Goal: Transaction & Acquisition: Purchase product/service

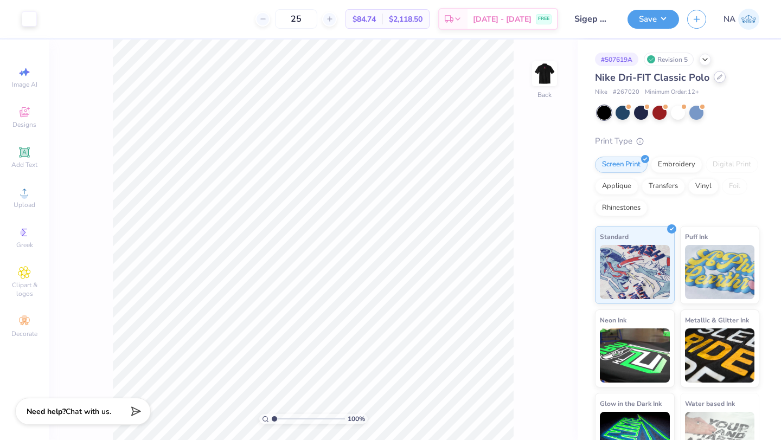
click at [717, 79] on icon at bounding box center [719, 76] width 5 height 5
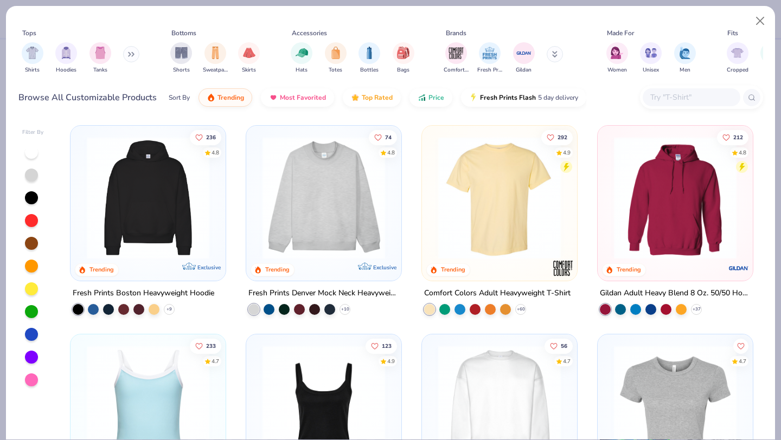
drag, startPoint x: 684, startPoint y: 57, endPoint x: 664, endPoint y: 57, distance: 19.5
click at [684, 57] on img "filter for Men" at bounding box center [685, 53] width 12 height 12
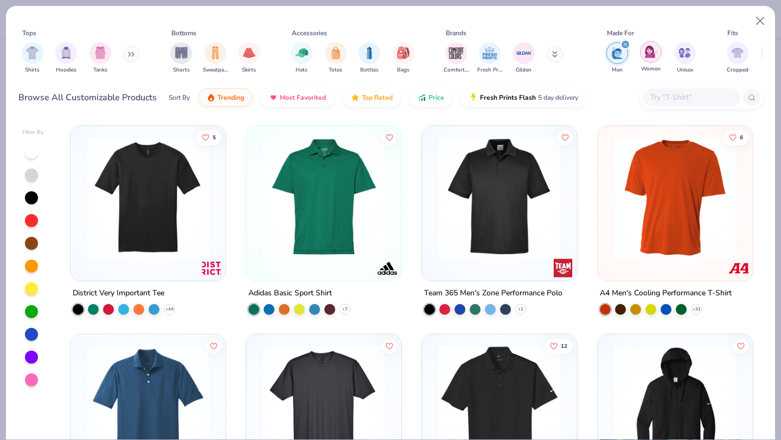
click at [653, 57] on img "filter for Women" at bounding box center [651, 52] width 12 height 12
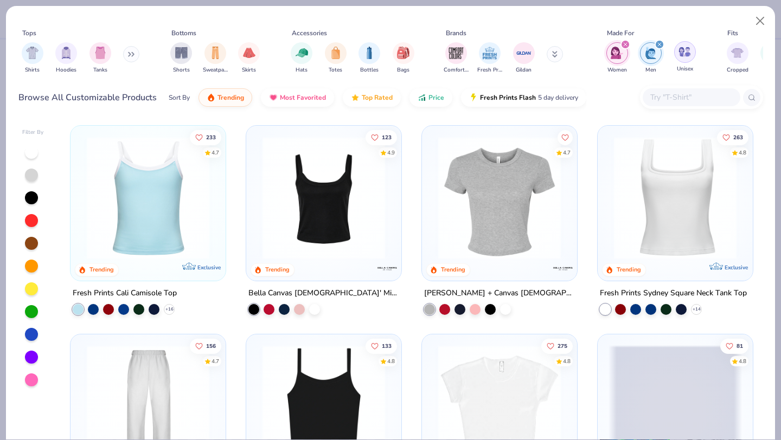
click at [684, 54] on img "filter for Unisex" at bounding box center [685, 52] width 12 height 12
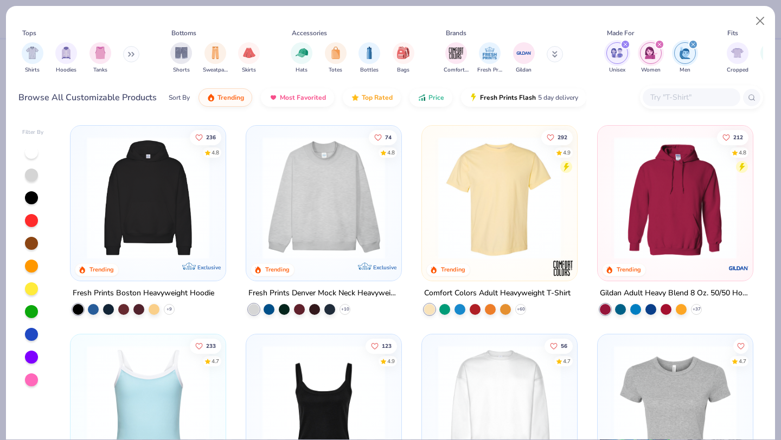
click at [660, 44] on icon "filter for Women" at bounding box center [659, 44] width 4 height 4
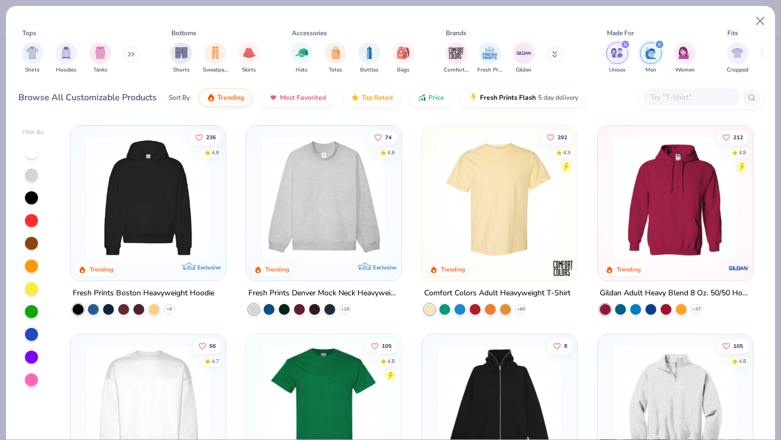
click at [127, 58] on button at bounding box center [131, 54] width 16 height 16
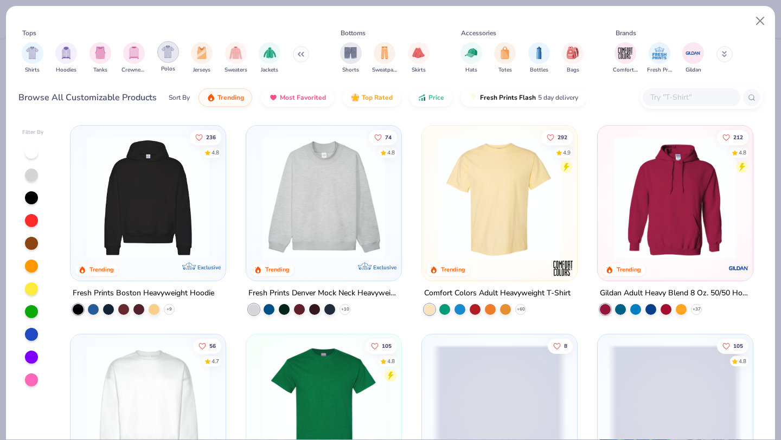
click at [171, 54] on img "filter for Polos" at bounding box center [168, 52] width 12 height 12
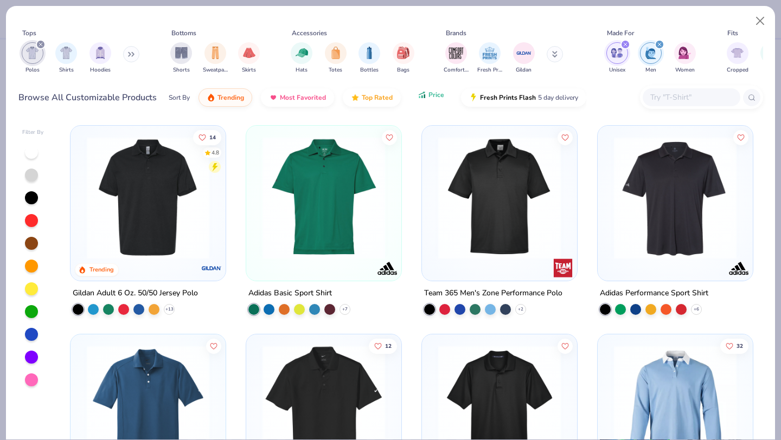
click at [431, 97] on span "Price" at bounding box center [436, 95] width 16 height 9
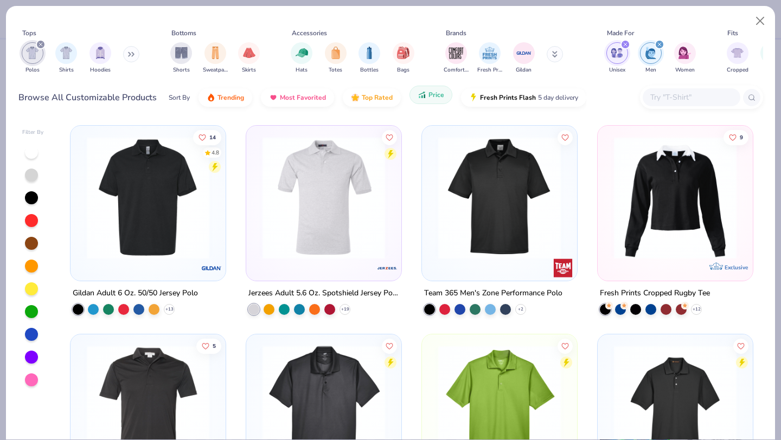
click at [431, 96] on span "Price" at bounding box center [436, 95] width 16 height 9
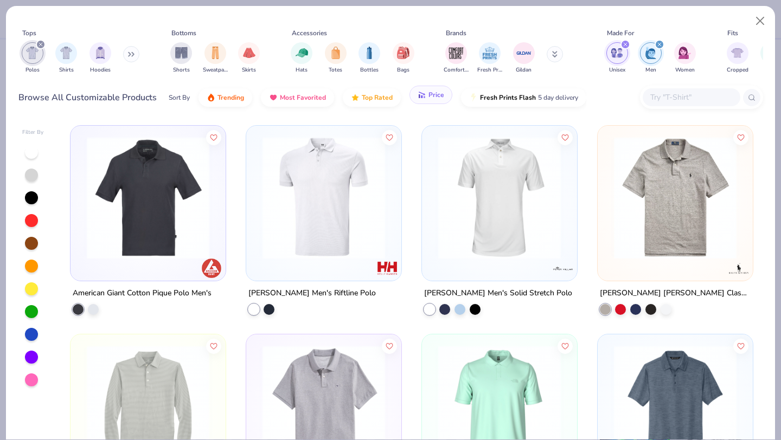
click at [431, 96] on span "Price" at bounding box center [436, 95] width 16 height 9
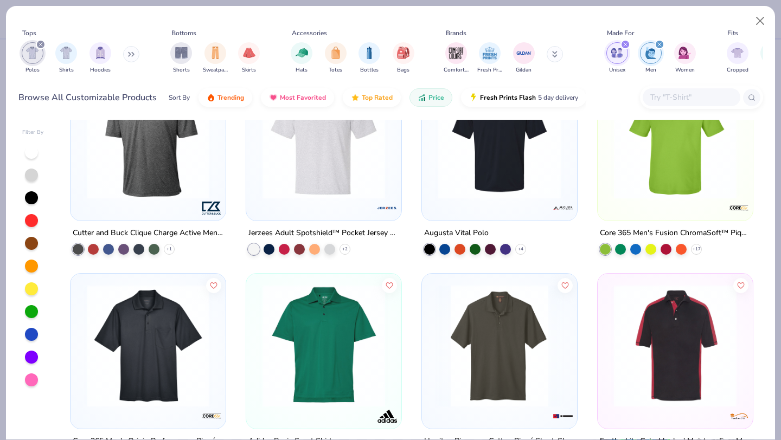
scroll to position [535, 0]
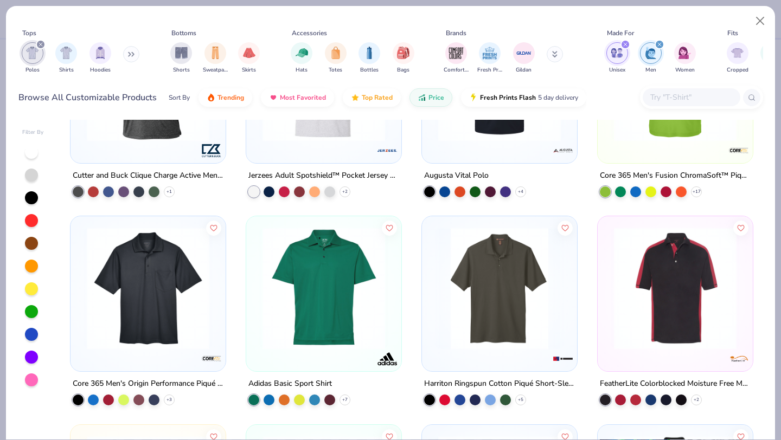
click at [356, 264] on img at bounding box center [323, 288] width 133 height 123
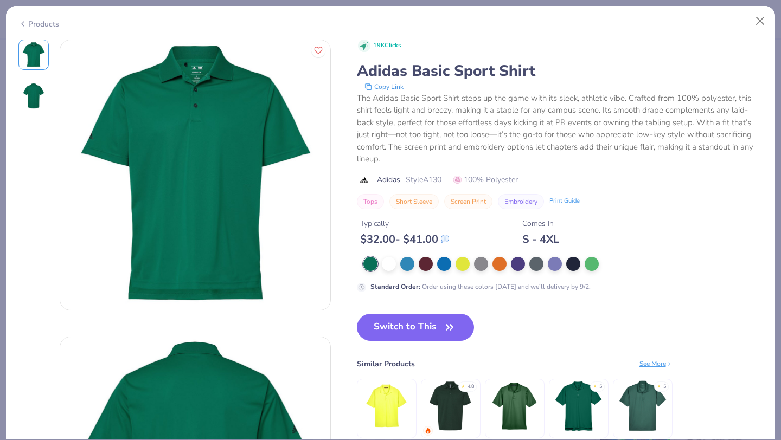
click at [436, 180] on span "Style A130" at bounding box center [424, 179] width 36 height 11
copy span "A130"
click at [764, 17] on button "Close" at bounding box center [760, 21] width 21 height 21
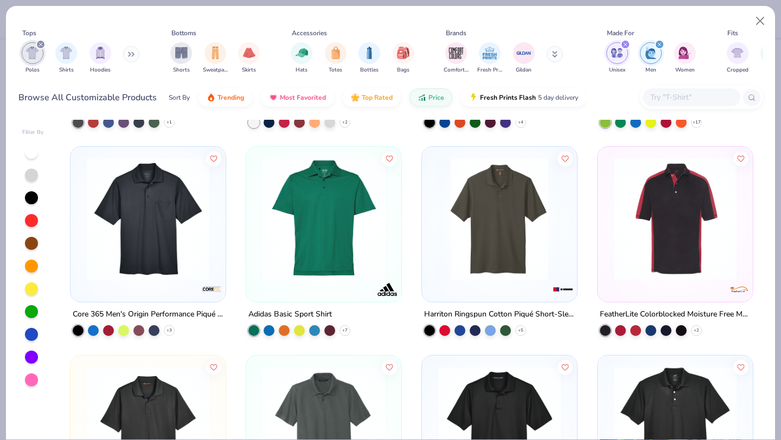
scroll to position [594, 0]
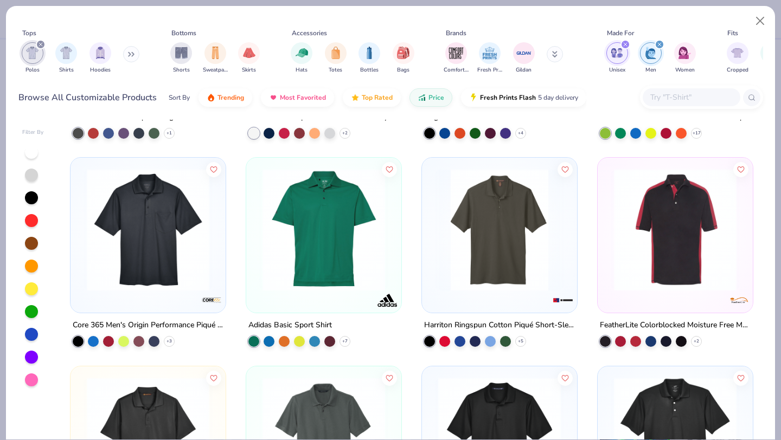
click at [368, 254] on img at bounding box center [323, 230] width 133 height 123
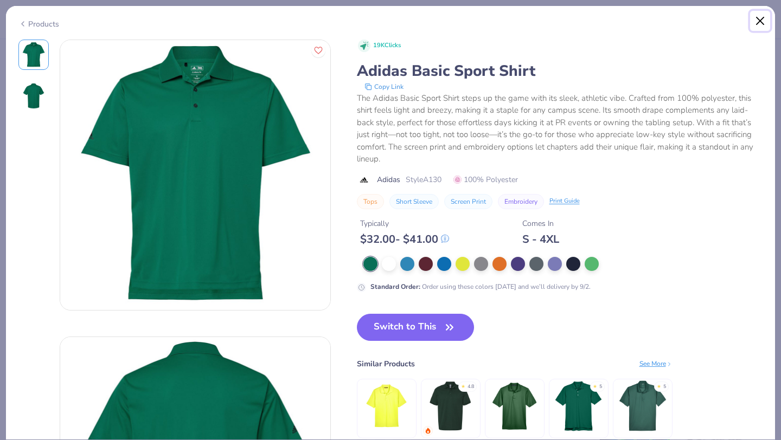
click at [760, 19] on button "Close" at bounding box center [760, 21] width 21 height 21
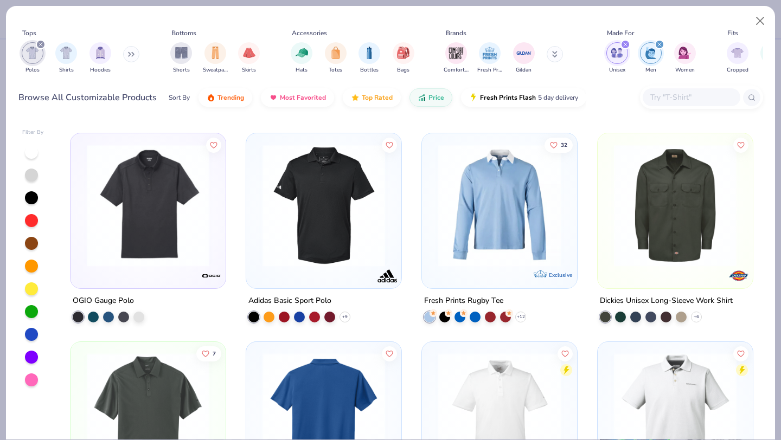
scroll to position [1476, 0]
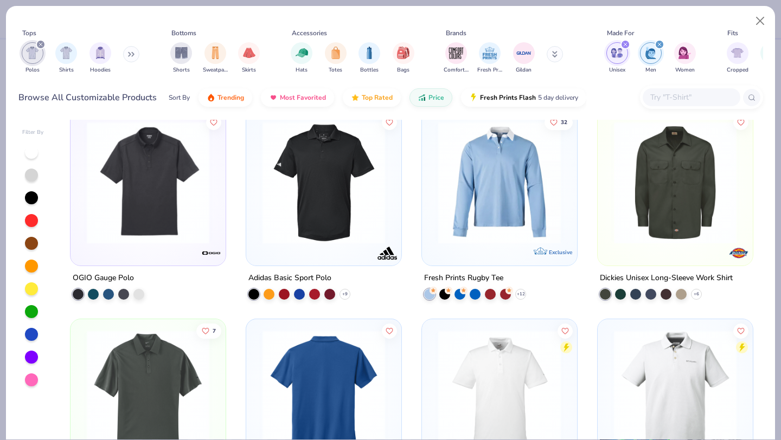
click at [322, 205] on img at bounding box center [323, 182] width 133 height 123
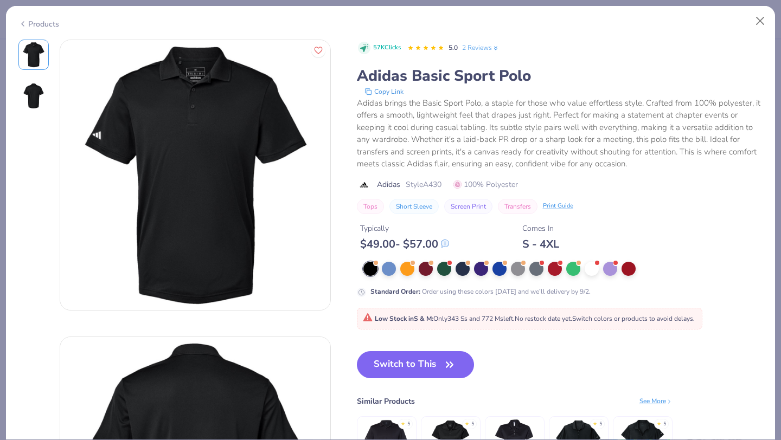
click at [438, 185] on span "Style A430" at bounding box center [424, 184] width 36 height 11
copy span "A430"
click at [764, 23] on button "Close" at bounding box center [760, 21] width 21 height 21
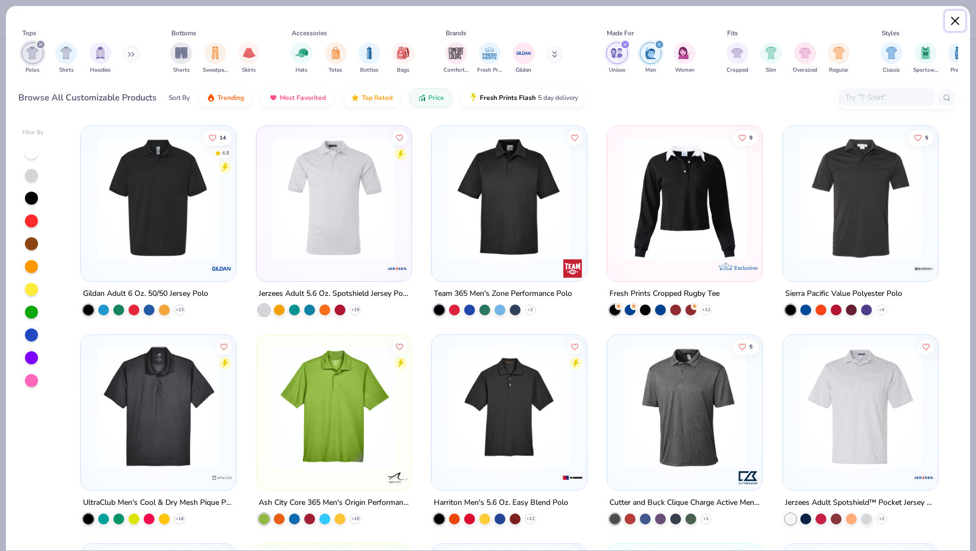
click at [780, 21] on button "Close" at bounding box center [955, 21] width 21 height 21
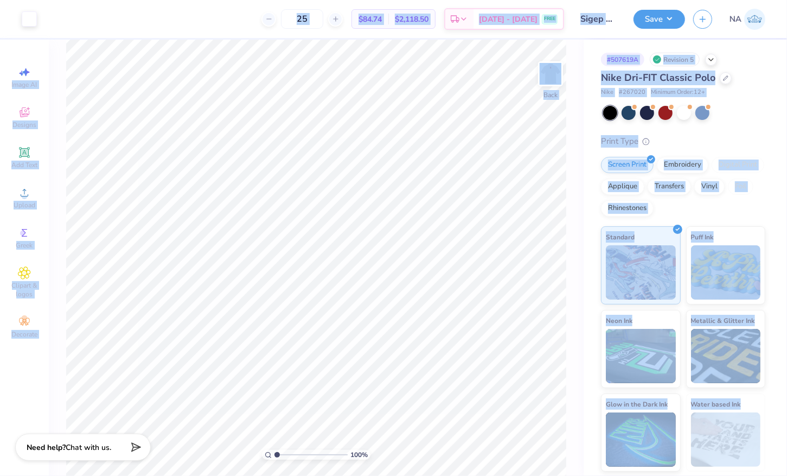
drag, startPoint x: 781, startPoint y: 453, endPoint x: 833, endPoint y: 453, distance: 51.5
click at [780, 440] on html "Art colors 25 $84.74 Per Item $2,118.50 Total Est. Delivery [DATE] - [DATE] FRE…" at bounding box center [393, 238] width 787 height 476
click at [748, 64] on div "# 507619A Revision 5" at bounding box center [683, 60] width 164 height 14
